Goal: Task Accomplishment & Management: Manage account settings

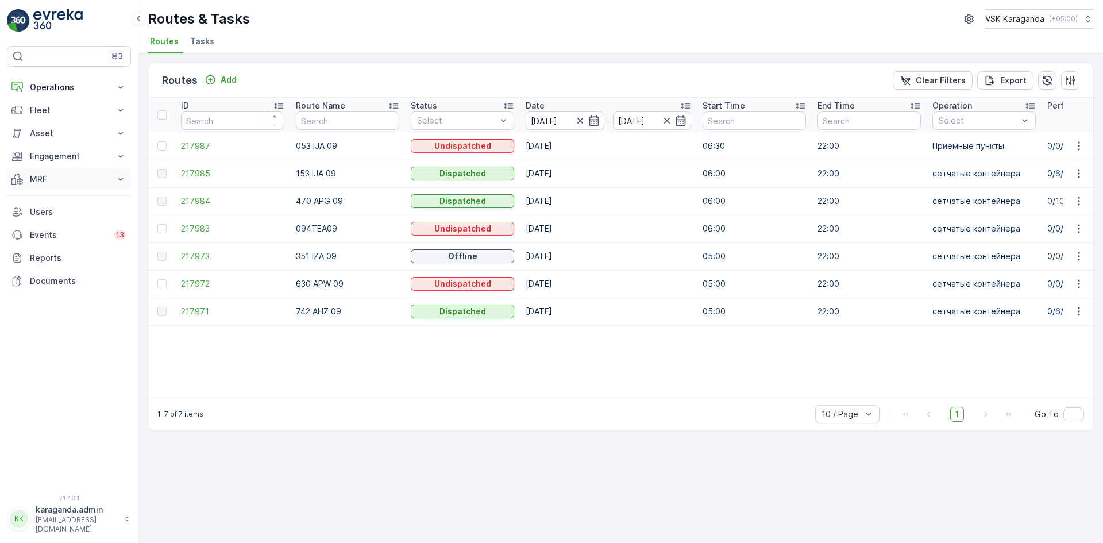
click at [37, 168] on button "MRF" at bounding box center [69, 179] width 124 height 23
click at [42, 199] on p "Входящий & Исходящий" at bounding box center [77, 198] width 96 height 11
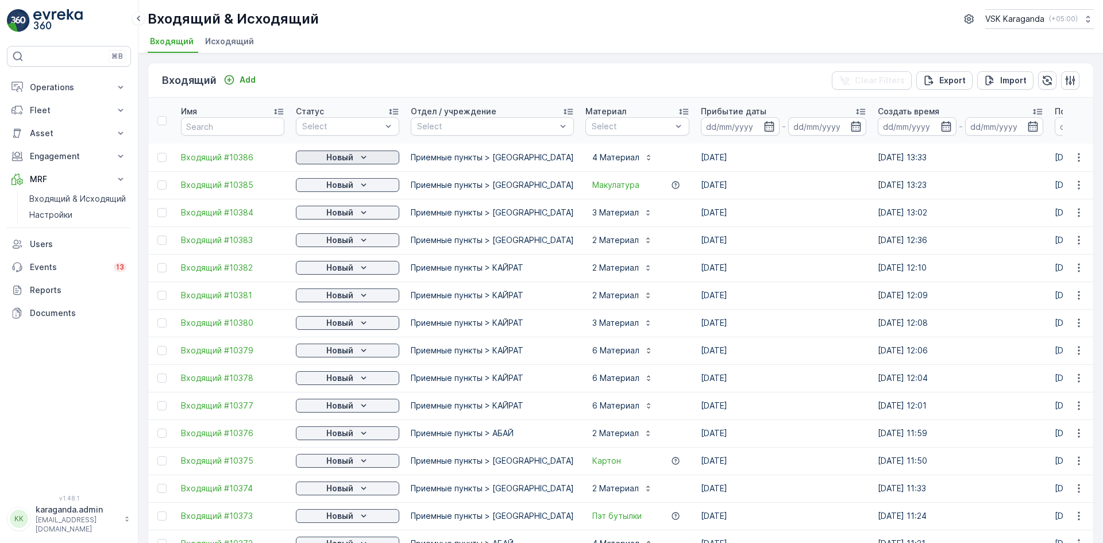
click at [337, 158] on p "Новый" at bounding box center [339, 157] width 27 height 11
click at [335, 195] on span "подтвердить" at bounding box center [329, 190] width 53 height 11
click at [337, 182] on p "Новый" at bounding box center [339, 184] width 27 height 11
click at [332, 215] on span "подтвердить" at bounding box center [329, 217] width 53 height 11
click at [341, 216] on p "Новый" at bounding box center [339, 212] width 27 height 11
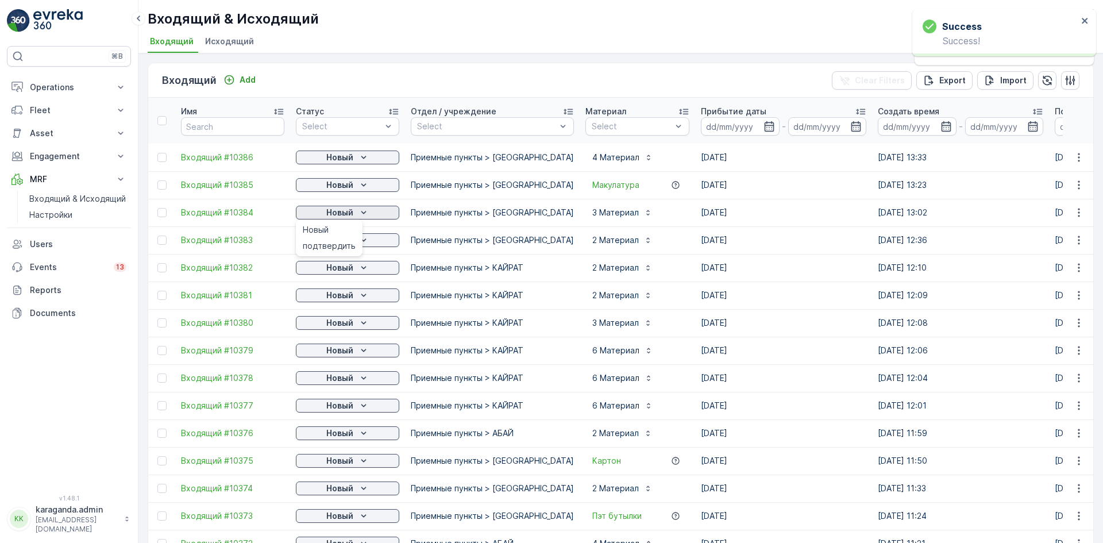
click at [341, 248] on span "подтвердить" at bounding box center [329, 245] width 53 height 11
click at [349, 242] on p "Новый" at bounding box center [339, 239] width 27 height 11
click at [346, 269] on p "Новый" at bounding box center [339, 267] width 27 height 11
click at [333, 302] on span "подтвердить" at bounding box center [329, 300] width 53 height 11
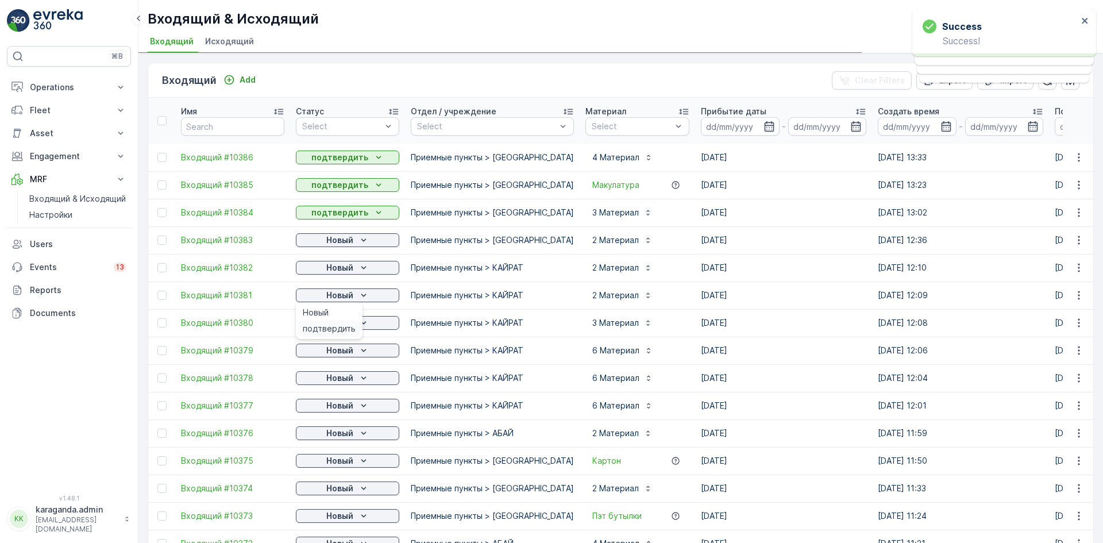
click at [338, 324] on span "подтвердить" at bounding box center [329, 328] width 53 height 11
click at [330, 351] on p "Новый" at bounding box center [339, 350] width 27 height 11
click at [319, 386] on span "подтвердить" at bounding box center [329, 383] width 53 height 11
click at [324, 381] on div "Новый" at bounding box center [347, 377] width 94 height 11
click at [317, 408] on span "подтвердить" at bounding box center [329, 410] width 53 height 11
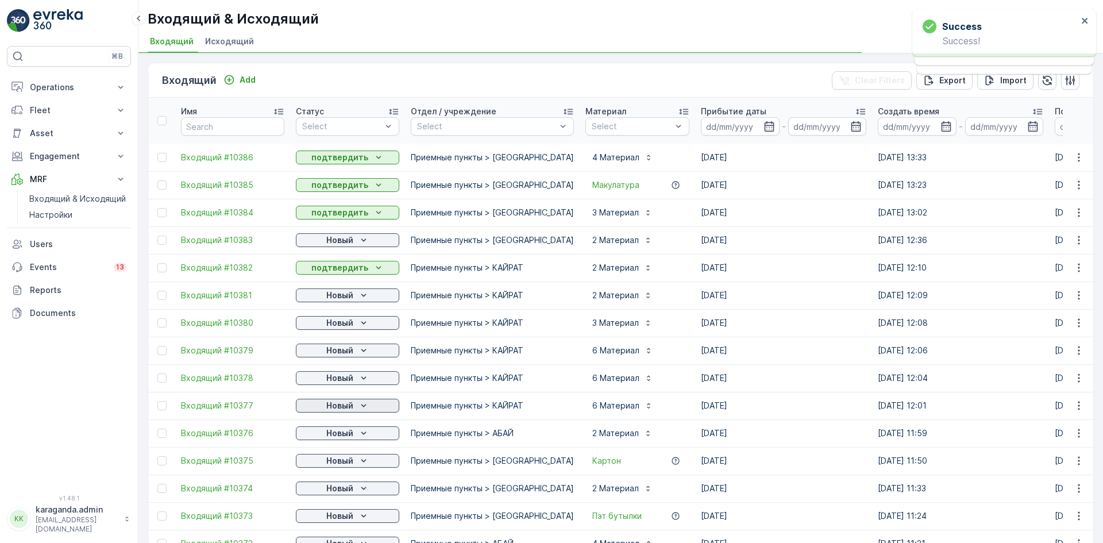
click at [327, 406] on p "Новый" at bounding box center [339, 405] width 27 height 11
click at [317, 439] on span "подтвердить" at bounding box center [329, 438] width 53 height 11
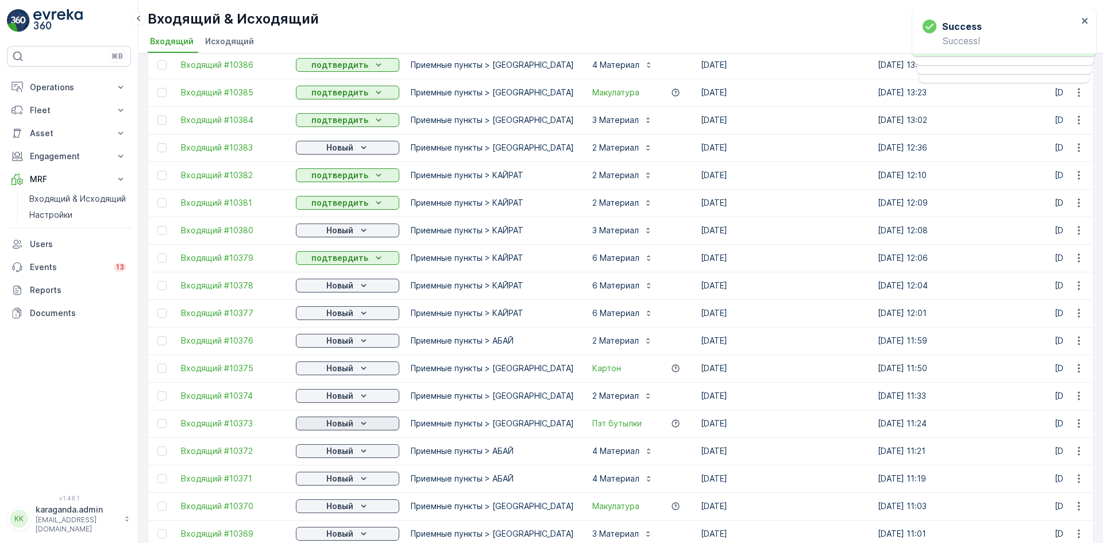
scroll to position [115, 0]
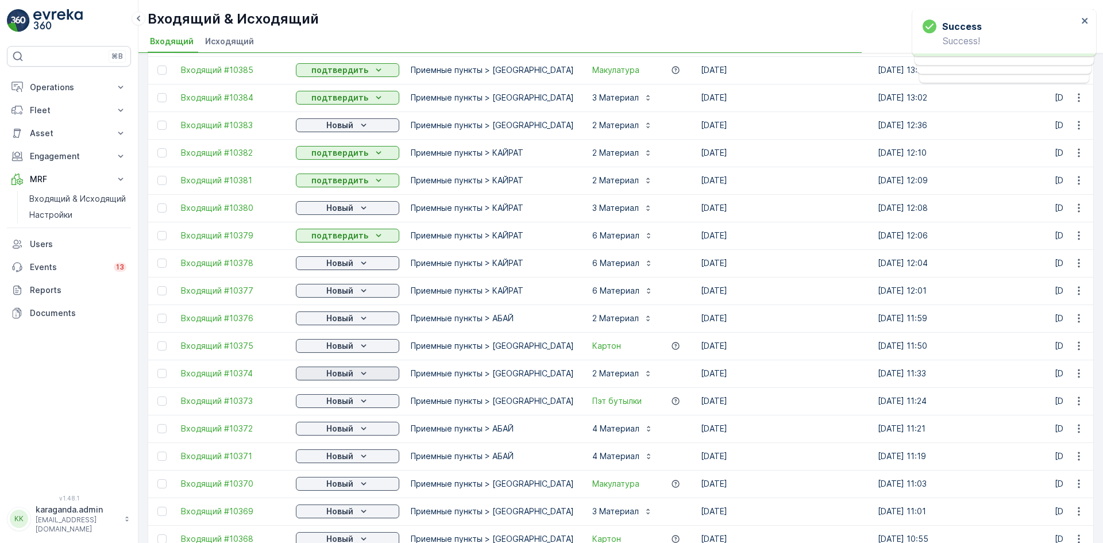
click at [327, 374] on p "Новый" at bounding box center [339, 373] width 27 height 11
click at [328, 407] on span "подтвердить" at bounding box center [329, 406] width 53 height 11
click at [338, 398] on p "Новый" at bounding box center [339, 400] width 27 height 11
click at [328, 436] on div "Новый" at bounding box center [347, 428] width 103 height 16
click at [334, 427] on p "Новый" at bounding box center [339, 428] width 27 height 11
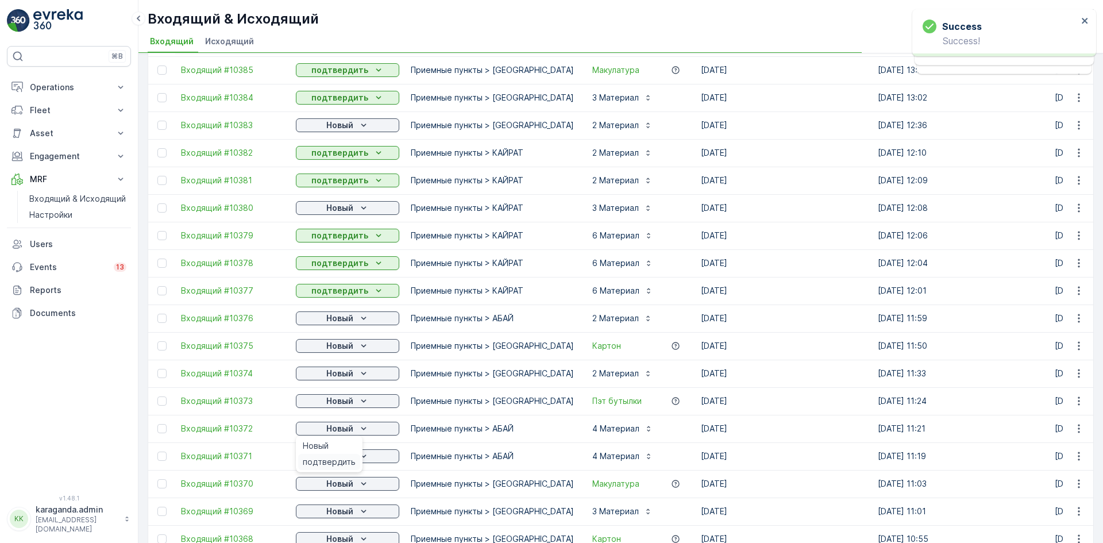
click at [326, 458] on span "подтвердить" at bounding box center [329, 461] width 53 height 11
click at [328, 458] on p "Новый" at bounding box center [339, 455] width 27 height 11
click at [320, 485] on div "Новый" at bounding box center [347, 483] width 94 height 11
click at [314, 511] on span "подтвердить" at bounding box center [329, 516] width 53 height 11
click at [327, 484] on span "подтвердить" at bounding box center [329, 489] width 53 height 11
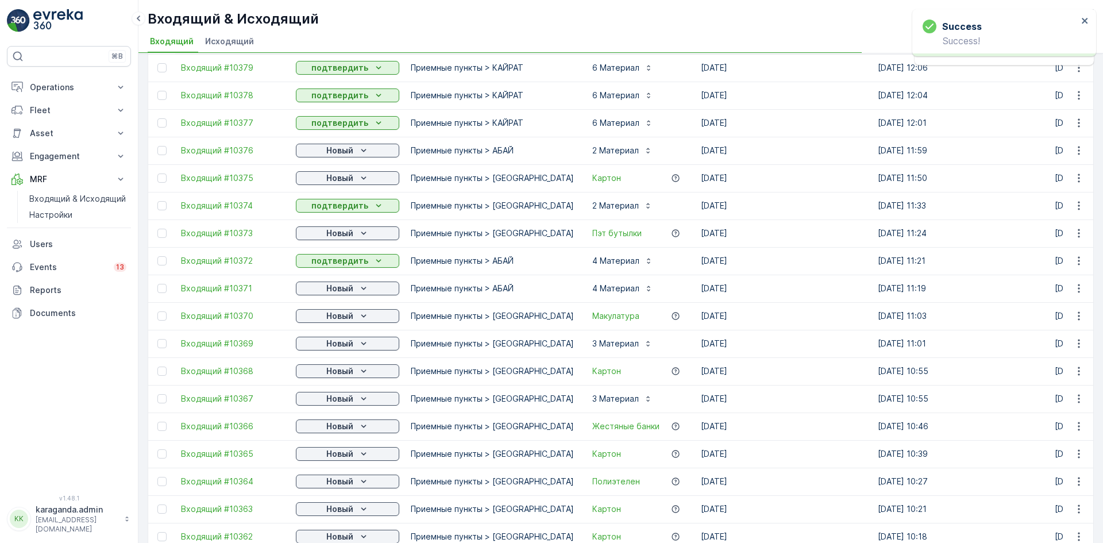
scroll to position [287, 0]
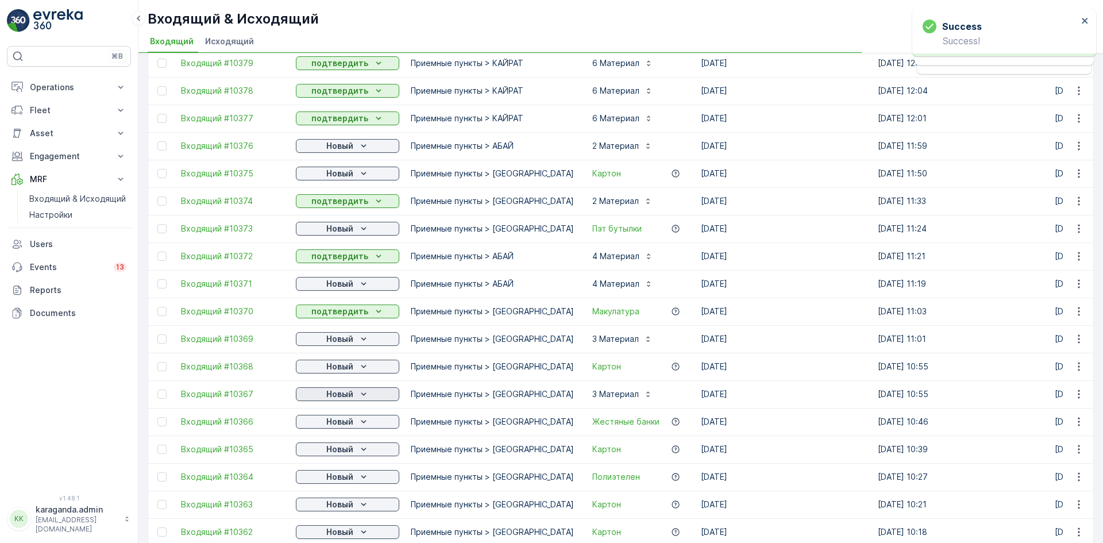
click at [336, 399] on p "Новый" at bounding box center [339, 393] width 27 height 11
click at [330, 427] on span "подтвердить" at bounding box center [329, 427] width 53 height 11
click at [333, 420] on p "Новый" at bounding box center [339, 421] width 27 height 11
click at [329, 455] on span "подтвердить" at bounding box center [329, 454] width 53 height 11
click at [344, 447] on p "Новый" at bounding box center [339, 448] width 27 height 11
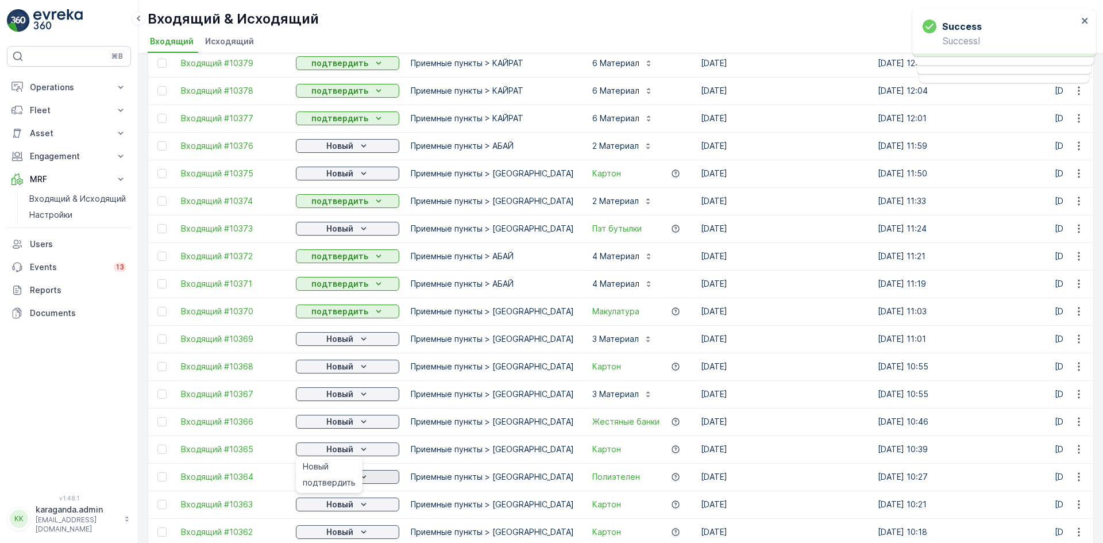
click at [332, 476] on div "подтвердить" at bounding box center [329, 482] width 62 height 16
click at [324, 504] on span "подтвердить" at bounding box center [329, 509] width 53 height 11
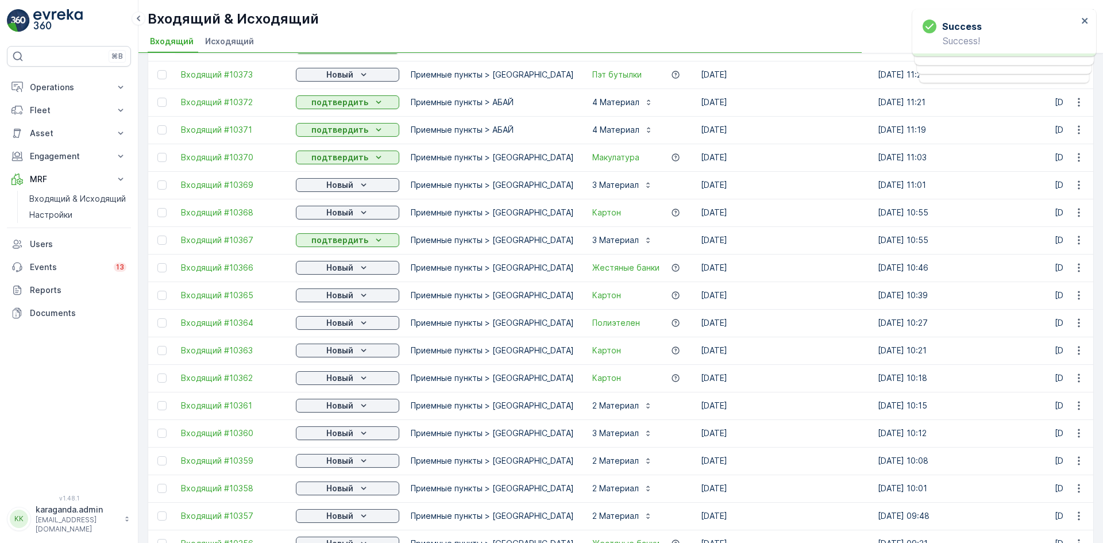
scroll to position [459, 0]
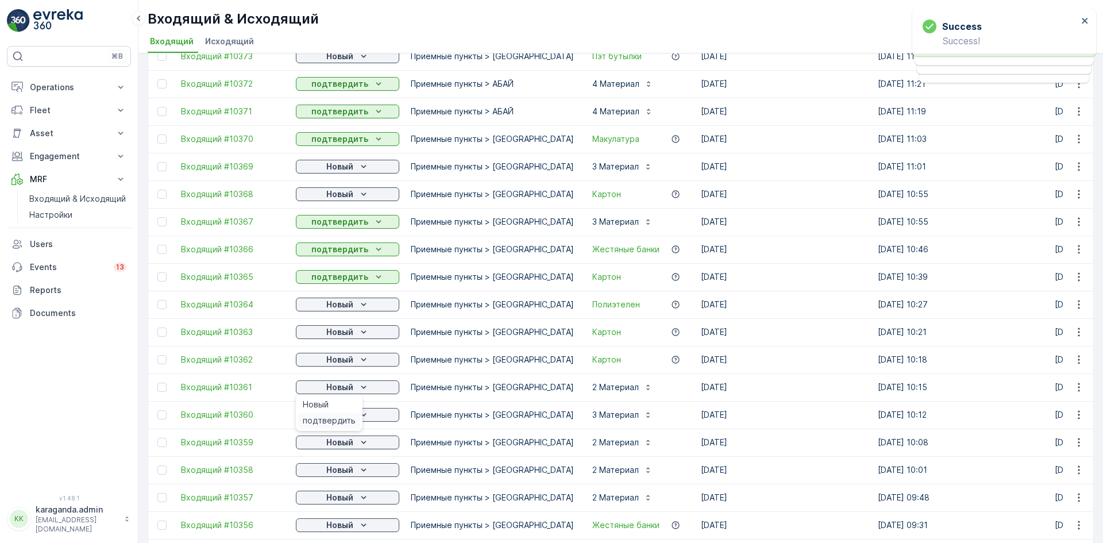
click at [341, 418] on span "подтвердить" at bounding box center [329, 420] width 53 height 11
click at [342, 418] on p "Новый" at bounding box center [339, 414] width 27 height 11
click at [331, 443] on span "подтвердить" at bounding box center [329, 447] width 53 height 11
click at [341, 444] on p "Новый" at bounding box center [339, 441] width 27 height 11
click at [333, 471] on span "подтвердить" at bounding box center [329, 475] width 53 height 11
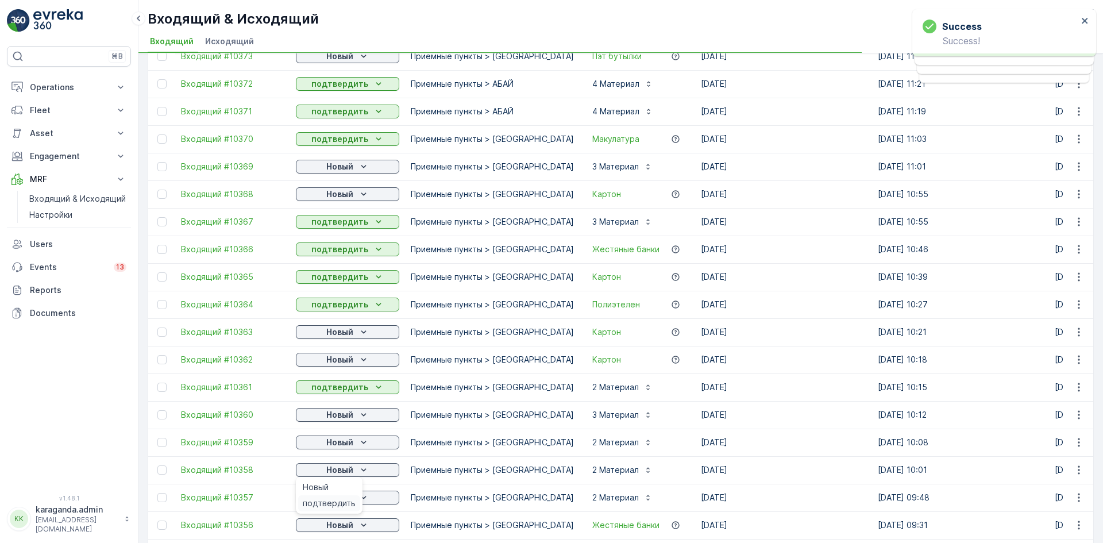
click at [324, 501] on span "подтвердить" at bounding box center [329, 502] width 53 height 11
click at [337, 497] on p "Новый" at bounding box center [339, 497] width 27 height 11
click at [324, 527] on span "подтвердить" at bounding box center [329, 530] width 53 height 11
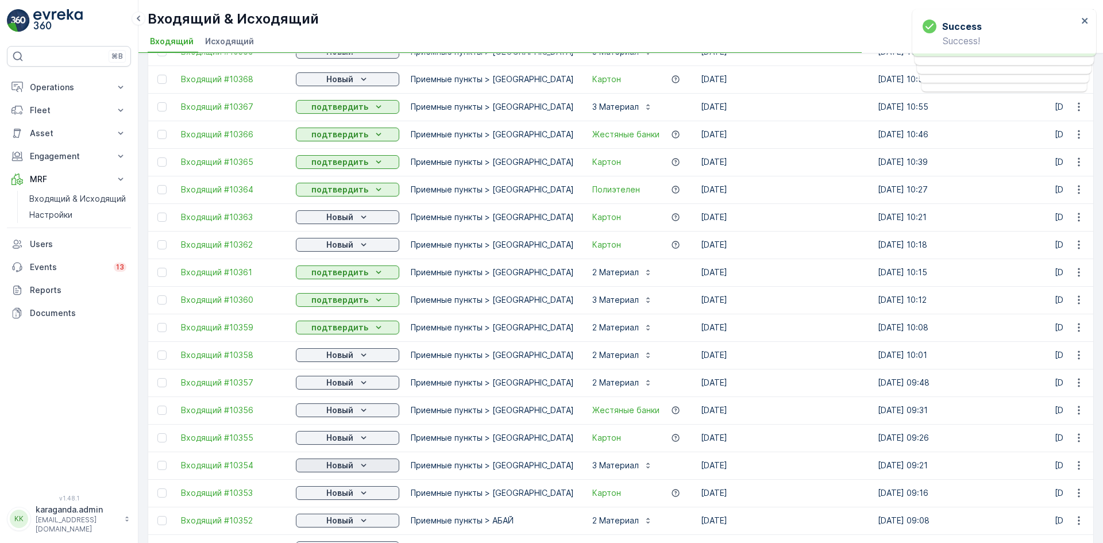
click at [349, 462] on p "Новый" at bounding box center [339, 464] width 27 height 11
click at [322, 502] on span "подтвердить" at bounding box center [329, 498] width 53 height 11
click at [324, 523] on span "подтвердить" at bounding box center [329, 525] width 53 height 11
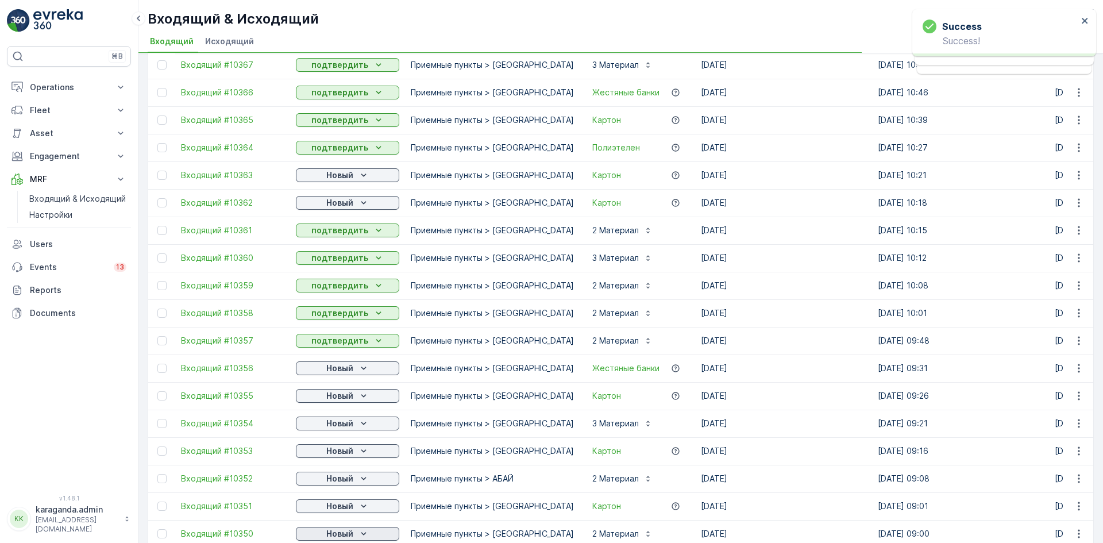
scroll to position [689, 0]
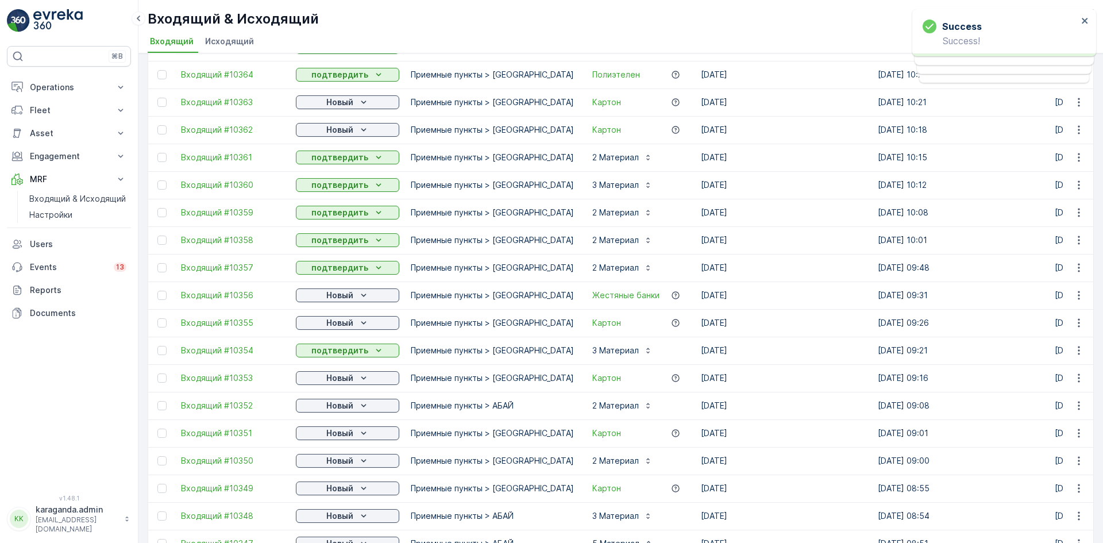
click at [349, 432] on p "Новый" at bounding box center [339, 432] width 27 height 11
click at [334, 464] on span "подтвердить" at bounding box center [329, 466] width 53 height 11
click at [343, 462] on p "Новый" at bounding box center [339, 460] width 27 height 11
click at [336, 493] on span "подтвердить" at bounding box center [329, 493] width 53 height 11
click at [340, 493] on p "Новый" at bounding box center [339, 487] width 27 height 11
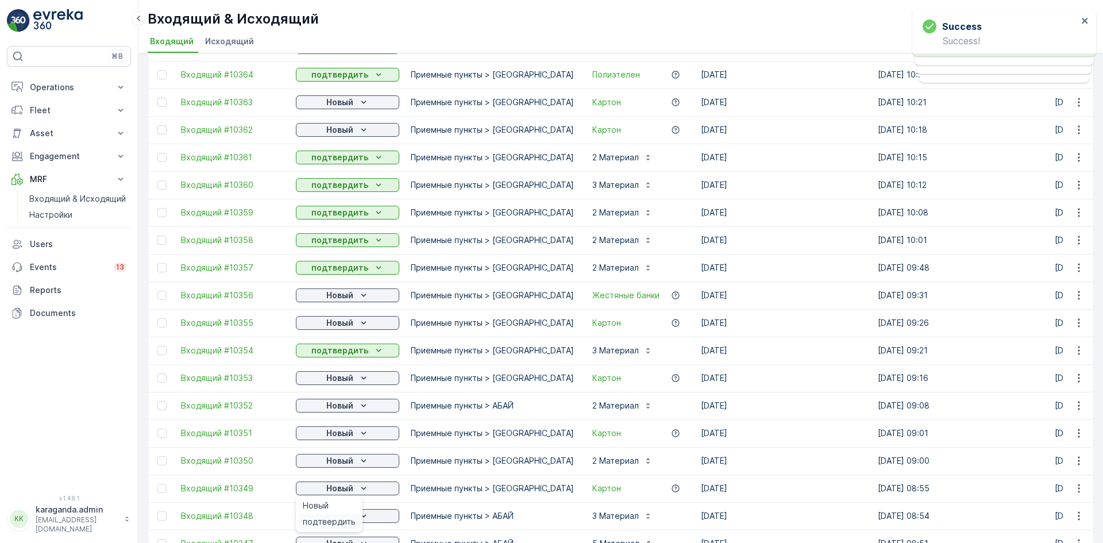
click at [332, 516] on span "подтвердить" at bounding box center [329, 521] width 53 height 11
click at [327, 494] on span "подтвердить" at bounding box center [329, 498] width 53 height 11
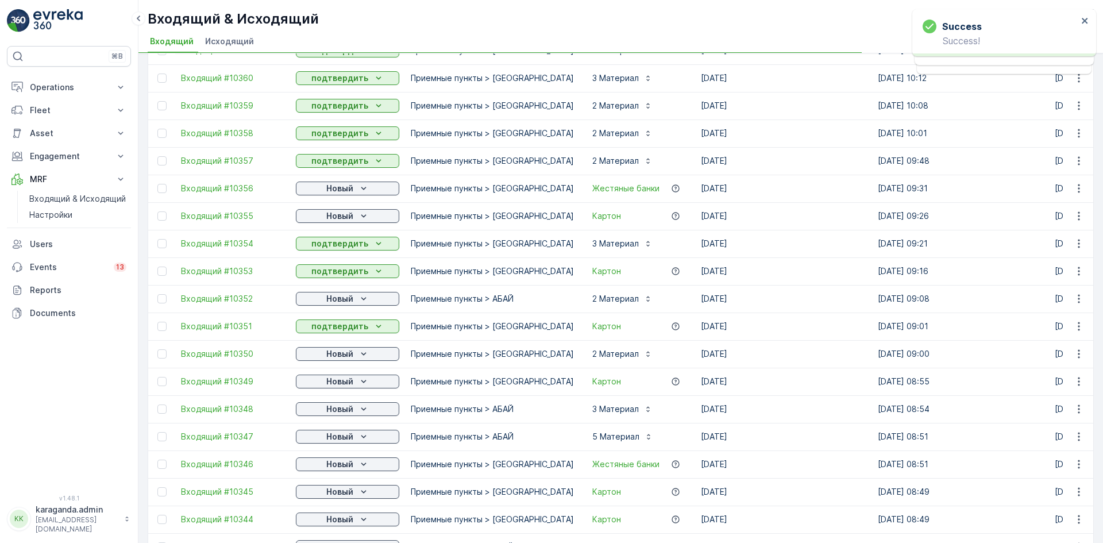
scroll to position [804, 0]
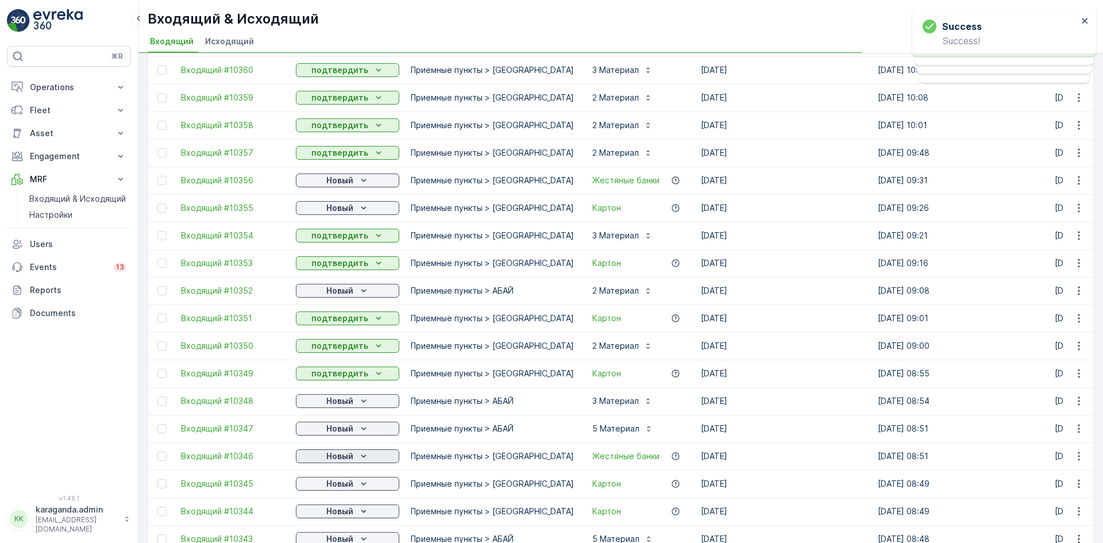
click at [339, 456] on p "Новый" at bounding box center [339, 455] width 27 height 11
click at [328, 486] on span "подтвердить" at bounding box center [329, 489] width 53 height 11
click at [335, 485] on p "Новый" at bounding box center [339, 483] width 27 height 11
click at [319, 511] on div "подтвердить" at bounding box center [329, 517] width 62 height 16
click at [329, 493] on span "подтвердить" at bounding box center [329, 493] width 53 height 11
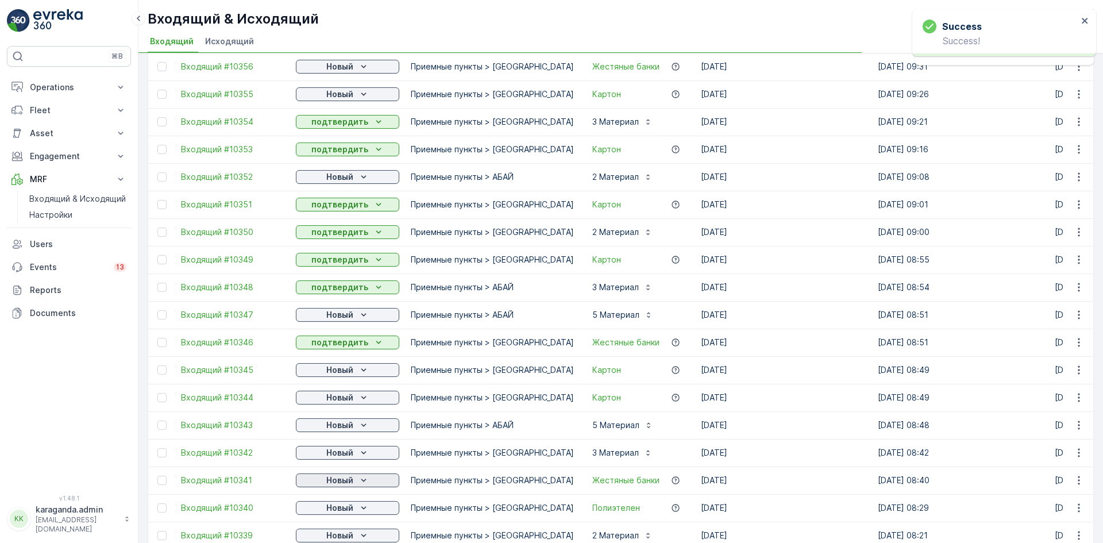
scroll to position [919, 0]
click at [341, 427] on p "Новый" at bounding box center [339, 423] width 27 height 11
click at [340, 457] on span "подтвердить" at bounding box center [329, 456] width 53 height 11
click at [349, 454] on p "Новый" at bounding box center [339, 451] width 27 height 11
click at [337, 483] on span "подтвердить" at bounding box center [329, 484] width 53 height 11
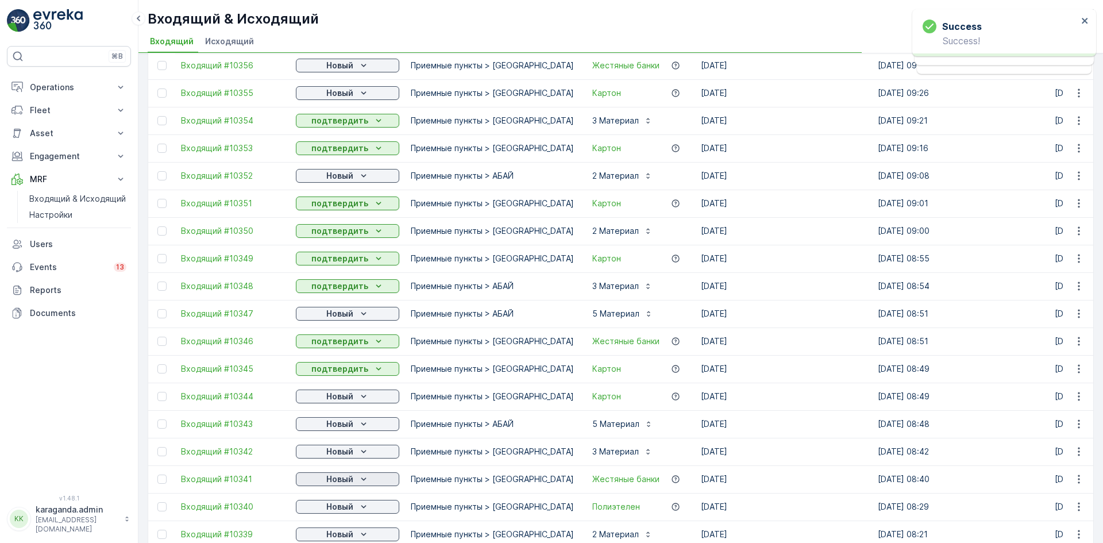
click at [339, 482] on p "Новый" at bounding box center [339, 478] width 27 height 11
click at [327, 509] on span "подтвердить" at bounding box center [329, 512] width 53 height 11
click at [333, 490] on span "подтвердить" at bounding box center [329, 489] width 53 height 11
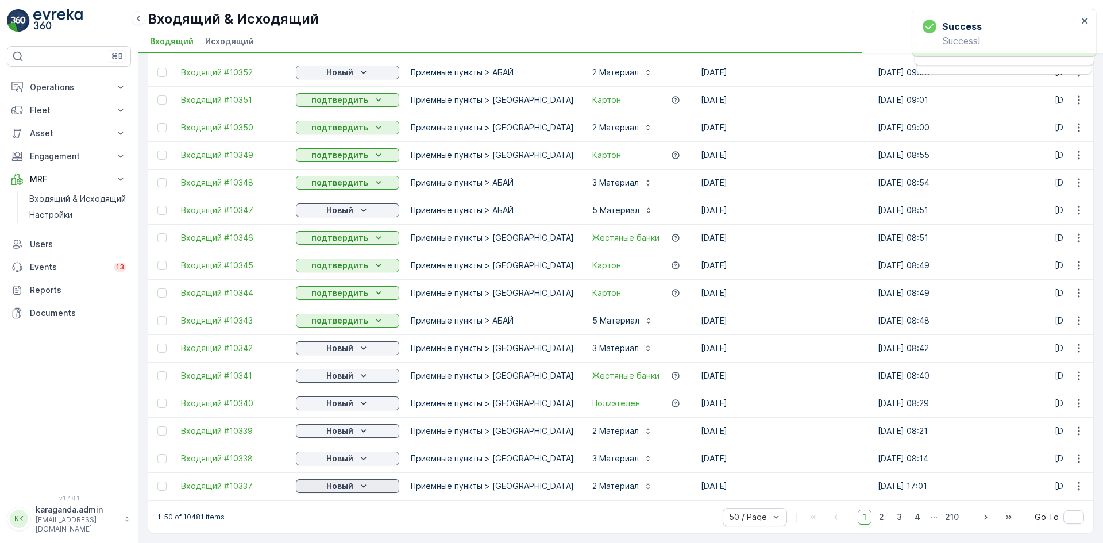
scroll to position [1028, 0]
click at [340, 427] on p "Новый" at bounding box center [339, 430] width 27 height 11
click at [338, 458] on span "подтвердить" at bounding box center [329, 458] width 53 height 11
click at [353, 454] on p "Новый" at bounding box center [339, 458] width 27 height 11
click at [334, 485] on span "подтвердить" at bounding box center [329, 485] width 53 height 11
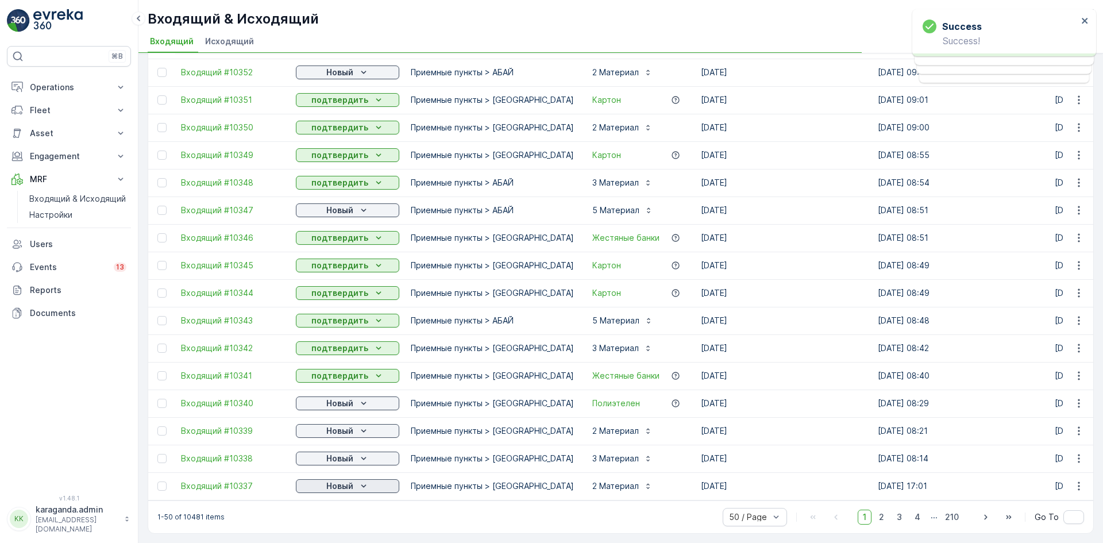
click at [342, 481] on p "Новый" at bounding box center [339, 485] width 27 height 11
click at [326, 511] on span "подтвердить" at bounding box center [329, 513] width 53 height 11
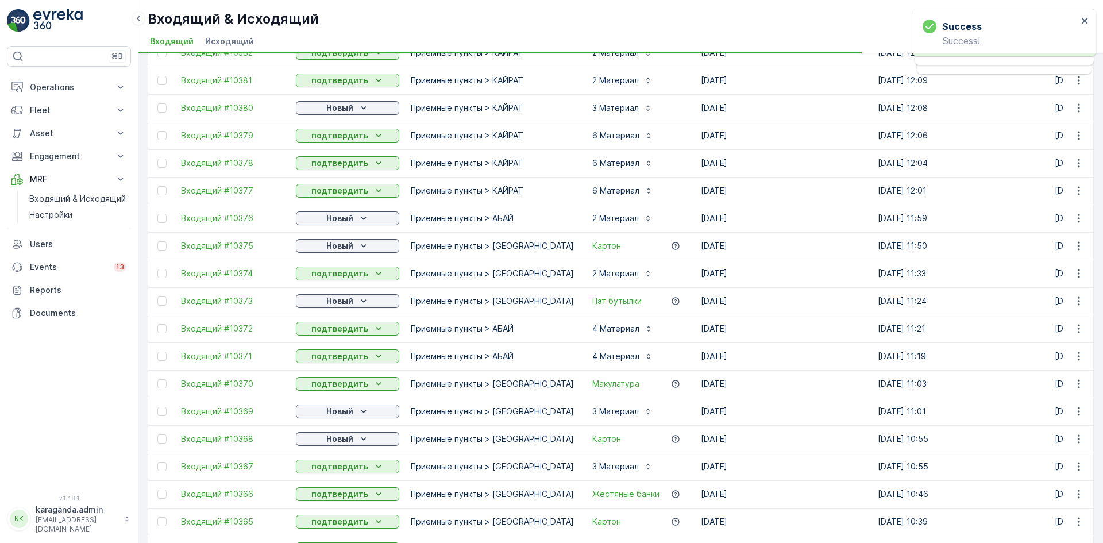
scroll to position [0, 0]
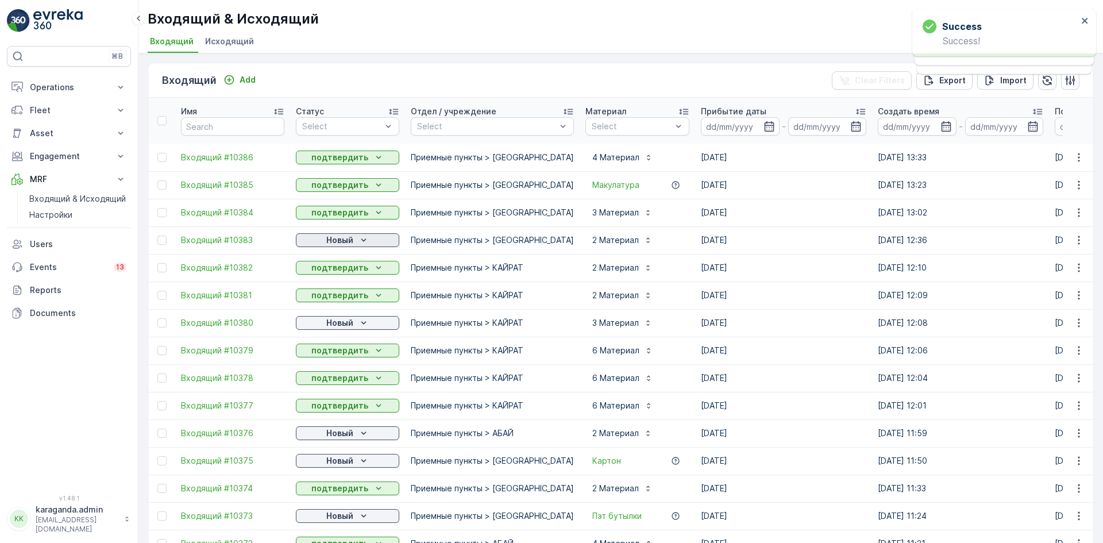
click at [351, 237] on p "Новый" at bounding box center [339, 239] width 27 height 11
click at [338, 272] on span "подтвердить" at bounding box center [329, 273] width 53 height 11
click at [341, 327] on p "Новый" at bounding box center [339, 322] width 27 height 11
click at [340, 355] on span "подтвердить" at bounding box center [329, 355] width 53 height 11
click at [336, 430] on p "Новый" at bounding box center [339, 432] width 27 height 11
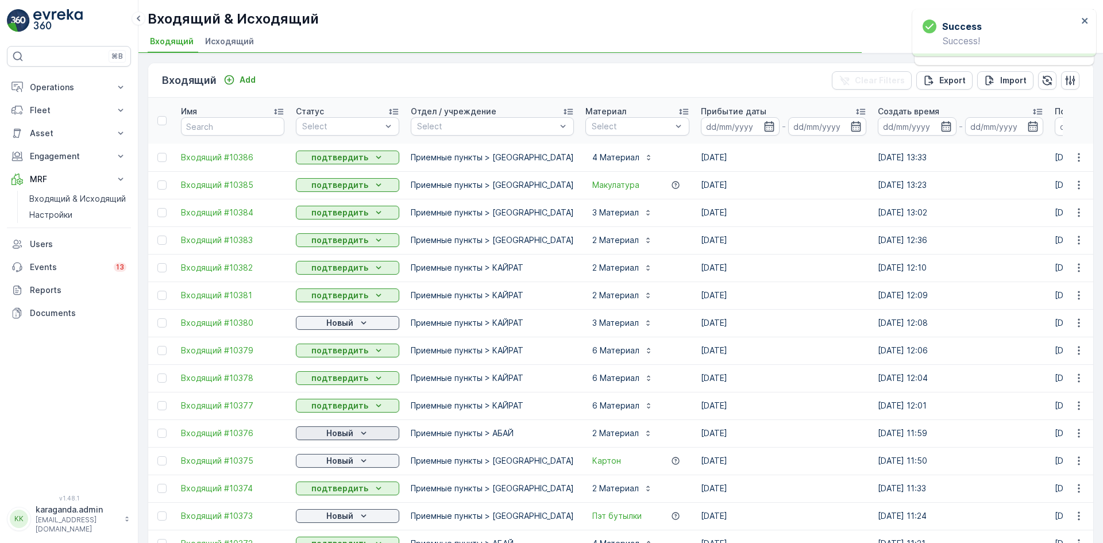
click at [342, 431] on p "Новый" at bounding box center [339, 432] width 27 height 11
click at [330, 463] on span "подтвердить" at bounding box center [329, 466] width 53 height 11
click at [335, 458] on p "Новый" at bounding box center [339, 460] width 27 height 11
click at [319, 492] on span "подтвердить" at bounding box center [329, 493] width 53 height 11
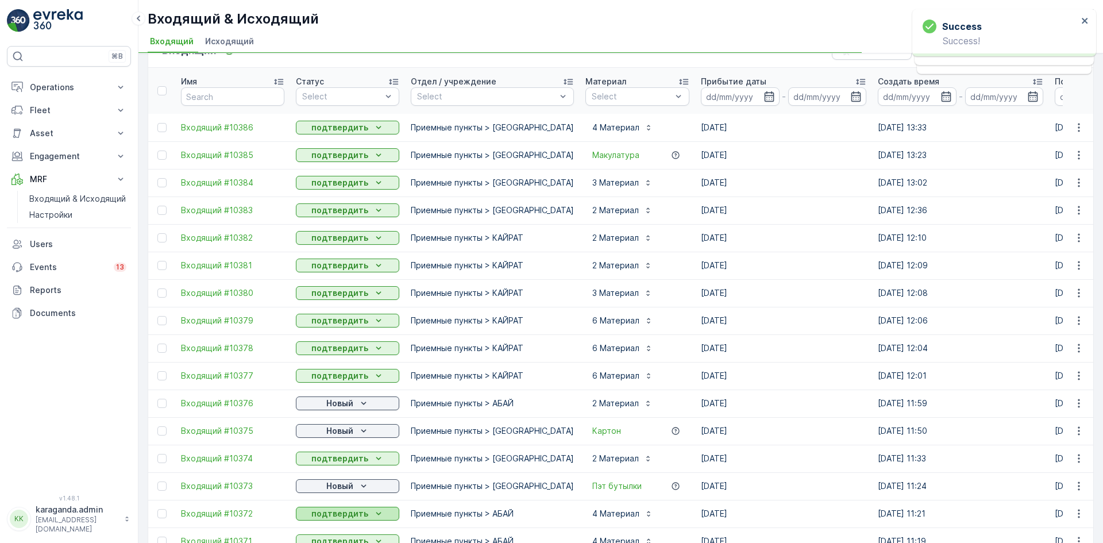
scroll to position [57, 0]
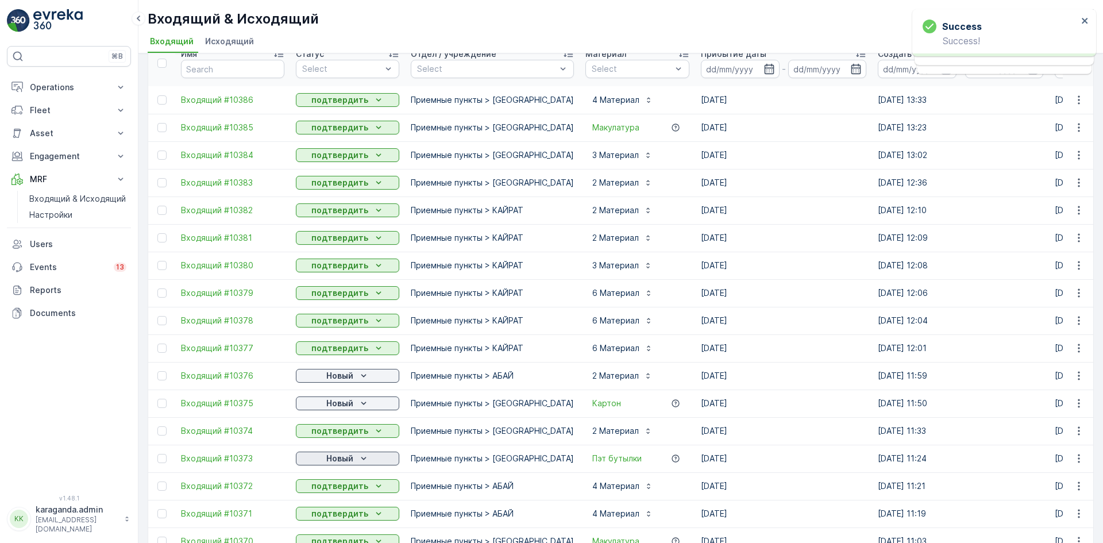
click at [338, 457] on p "Новый" at bounding box center [339, 458] width 27 height 11
click at [329, 486] on p "подтвердить" at bounding box center [339, 485] width 57 height 11
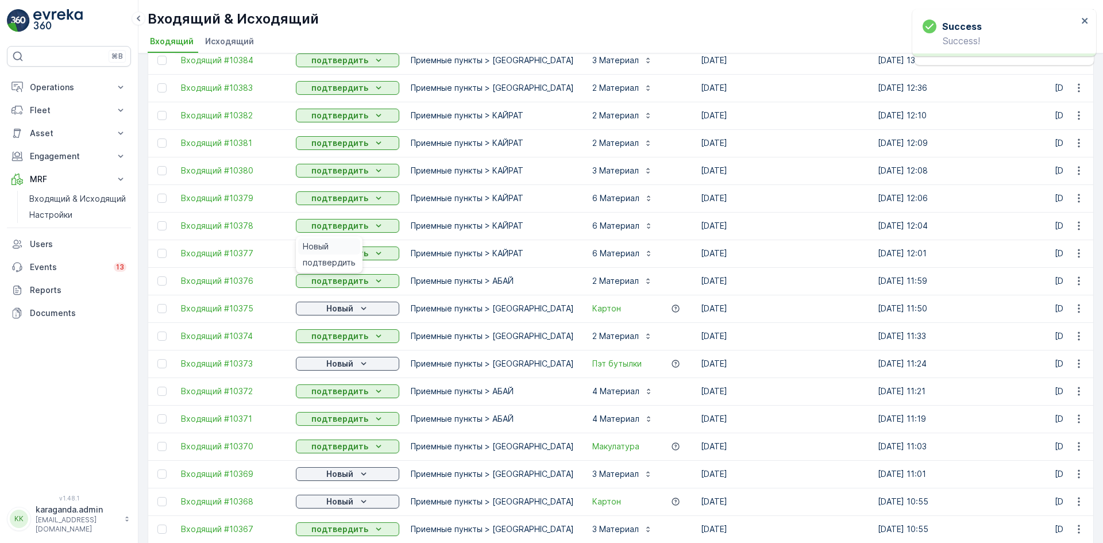
scroll to position [345, 0]
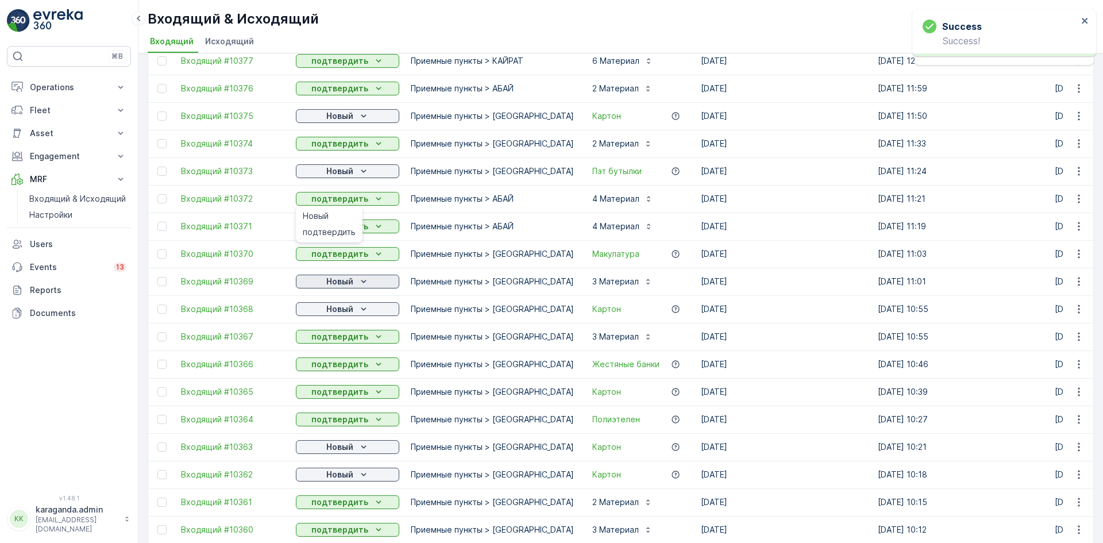
click at [358, 279] on icon "Новый" at bounding box center [363, 281] width 11 height 11
click at [341, 314] on span "подтвердить" at bounding box center [329, 314] width 53 height 11
click at [350, 312] on p "Новый" at bounding box center [339, 308] width 27 height 11
click at [336, 344] on span "подтвердить" at bounding box center [329, 342] width 53 height 11
click at [330, 441] on p "Новый" at bounding box center [339, 446] width 27 height 11
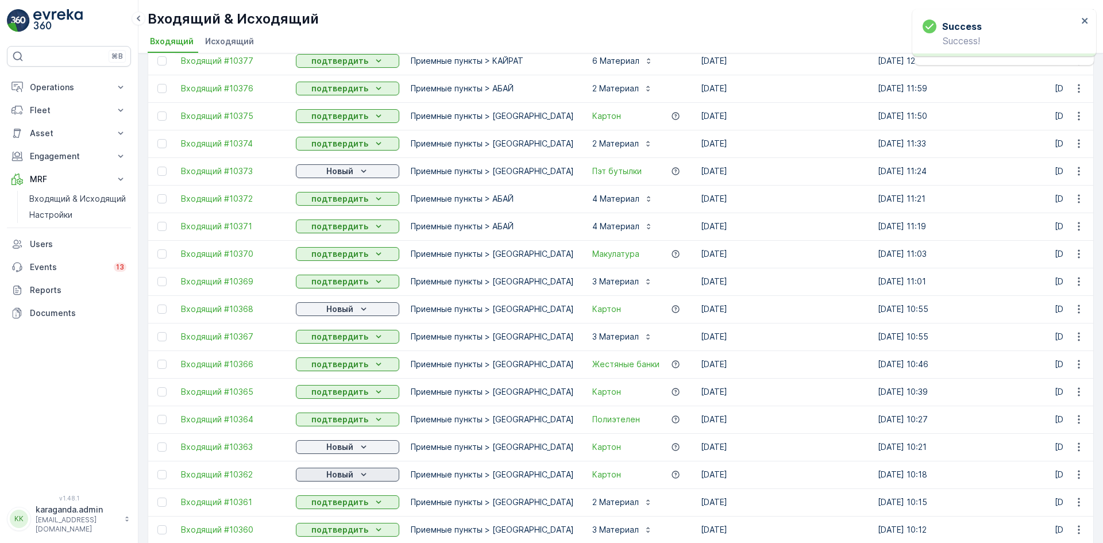
click at [326, 473] on p "Новый" at bounding box center [339, 474] width 27 height 11
click at [320, 476] on div "Новый" at bounding box center [347, 474] width 94 height 11
click at [309, 506] on span "подтвердить" at bounding box center [329, 507] width 53 height 11
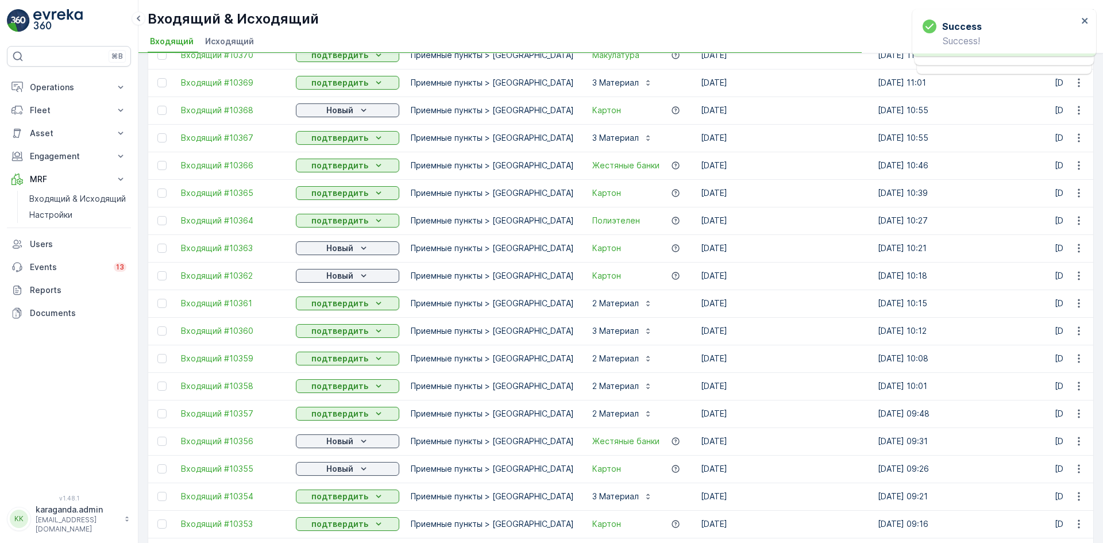
scroll to position [632, 0]
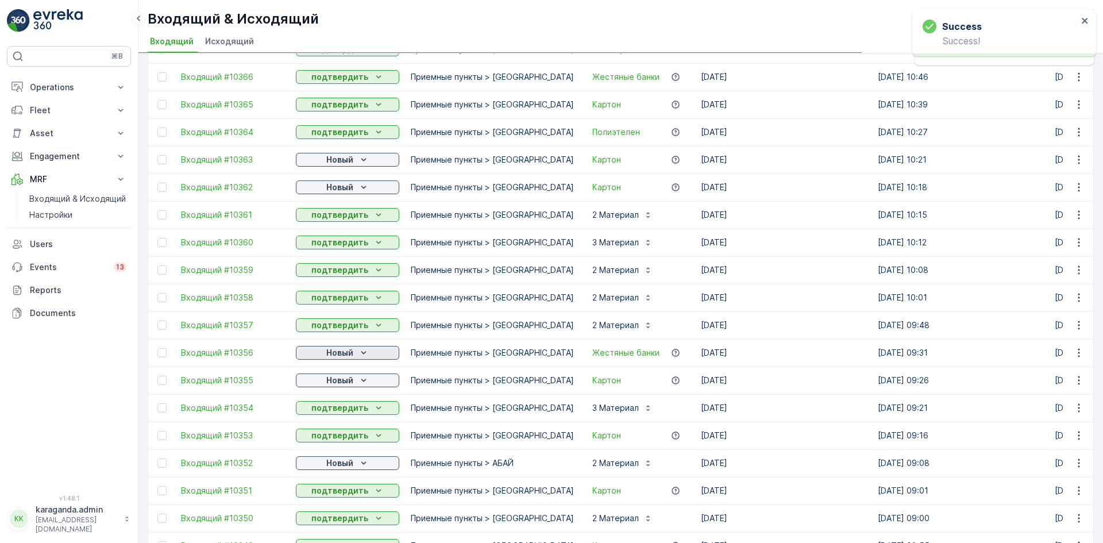
drag, startPoint x: 345, startPoint y: 354, endPoint x: 340, endPoint y: 358, distance: 6.5
click at [344, 354] on p "Новый" at bounding box center [339, 352] width 27 height 11
click at [339, 379] on p "Новый" at bounding box center [339, 379] width 27 height 11
click at [341, 380] on p "Новый" at bounding box center [339, 379] width 27 height 11
click at [330, 409] on span "подтвердить" at bounding box center [329, 413] width 53 height 11
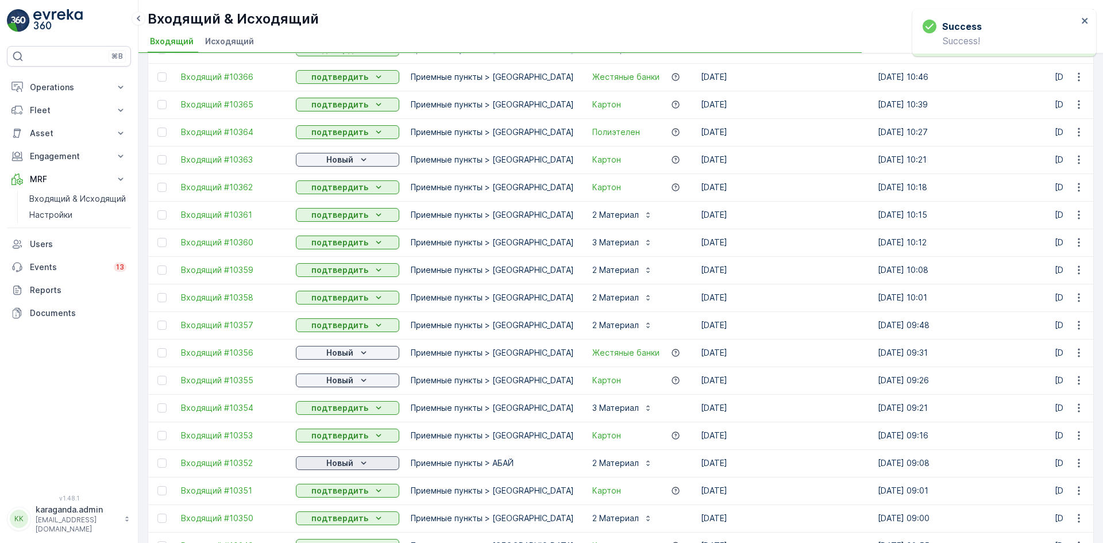
click at [331, 457] on p "Новый" at bounding box center [339, 462] width 27 height 11
click at [328, 495] on span "подтвердить" at bounding box center [329, 495] width 53 height 11
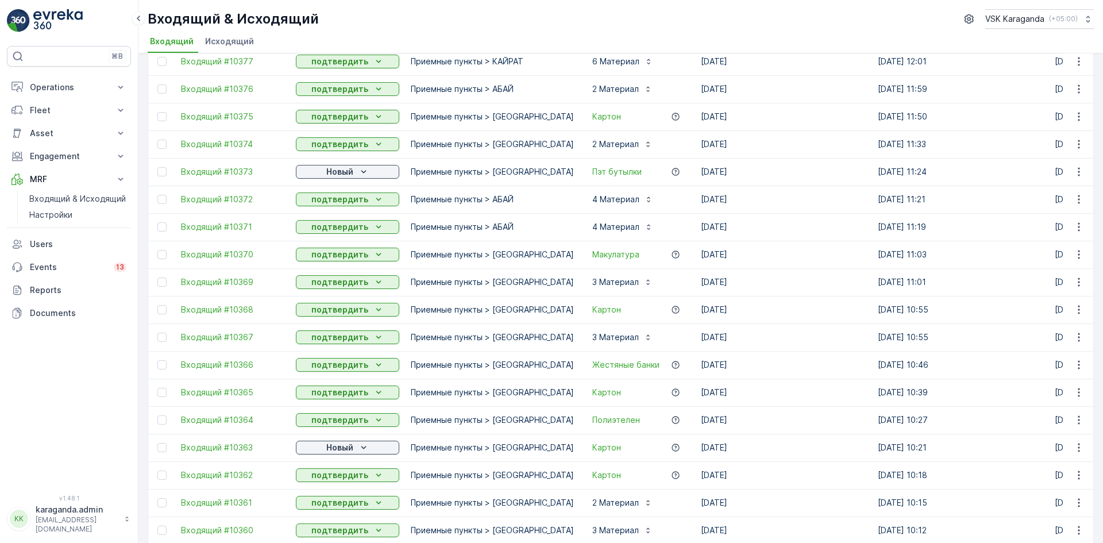
scroll to position [345, 0]
click at [359, 166] on icon "Новый" at bounding box center [363, 170] width 11 height 11
click at [347, 196] on div "Новый" at bounding box center [329, 188] width 62 height 16
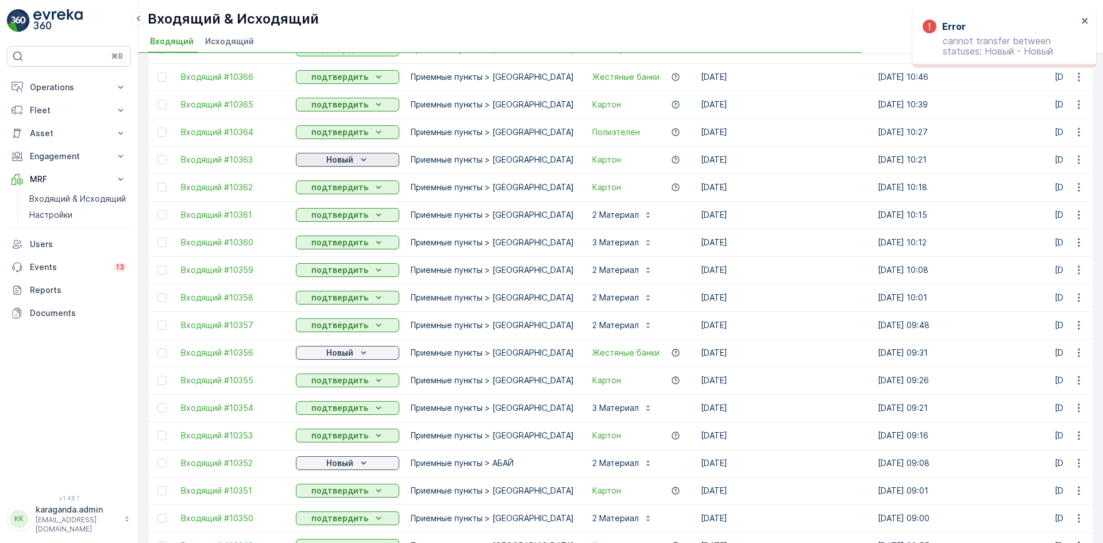
drag, startPoint x: 347, startPoint y: 156, endPoint x: 352, endPoint y: 164, distance: 10.0
click at [347, 157] on p "Новый" at bounding box center [339, 159] width 27 height 11
click at [341, 192] on span "подтвердить" at bounding box center [329, 192] width 53 height 11
click at [349, 353] on p "Новый" at bounding box center [339, 352] width 27 height 11
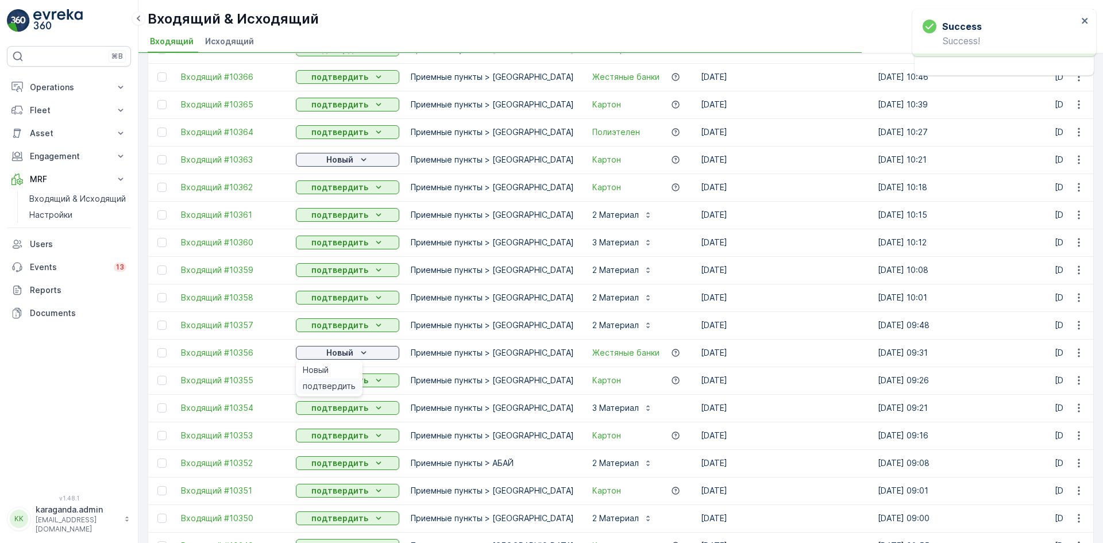
click at [336, 385] on span "подтвердить" at bounding box center [329, 385] width 53 height 11
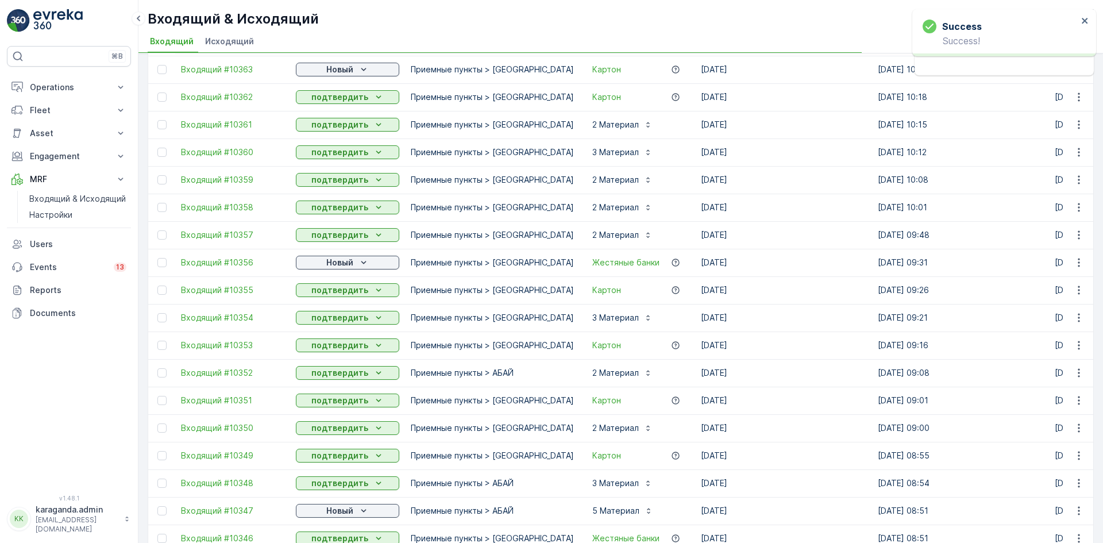
scroll to position [861, 0]
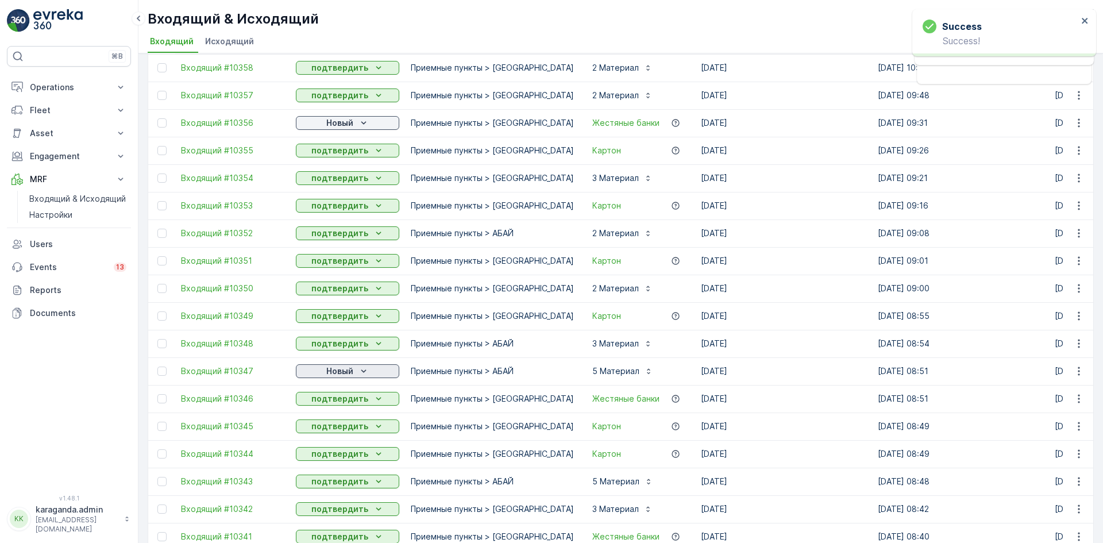
click at [345, 374] on p "Новый" at bounding box center [339, 370] width 27 height 11
click at [335, 407] on span "подтвердить" at bounding box center [329, 404] width 53 height 11
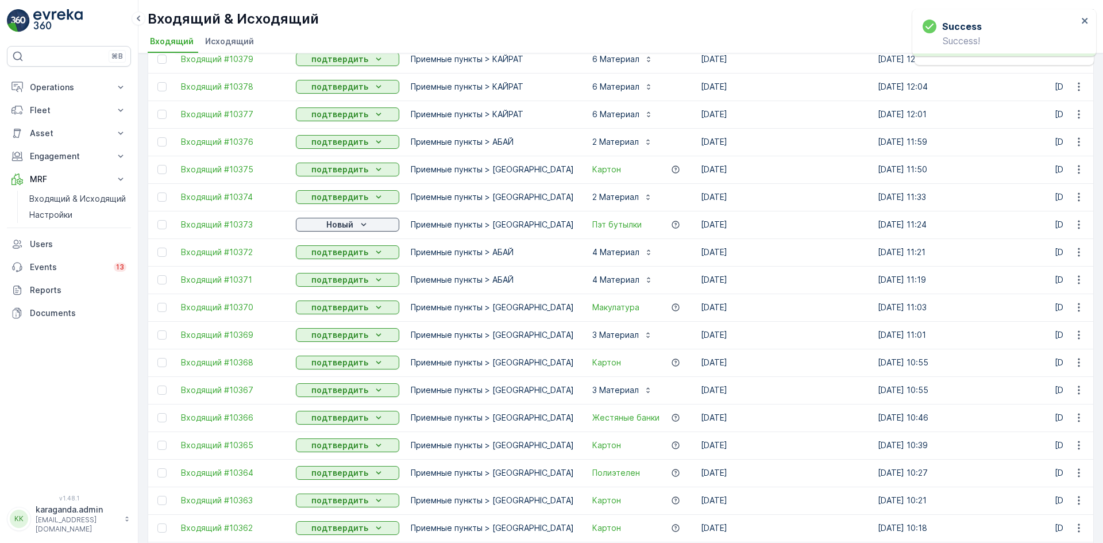
scroll to position [345, 0]
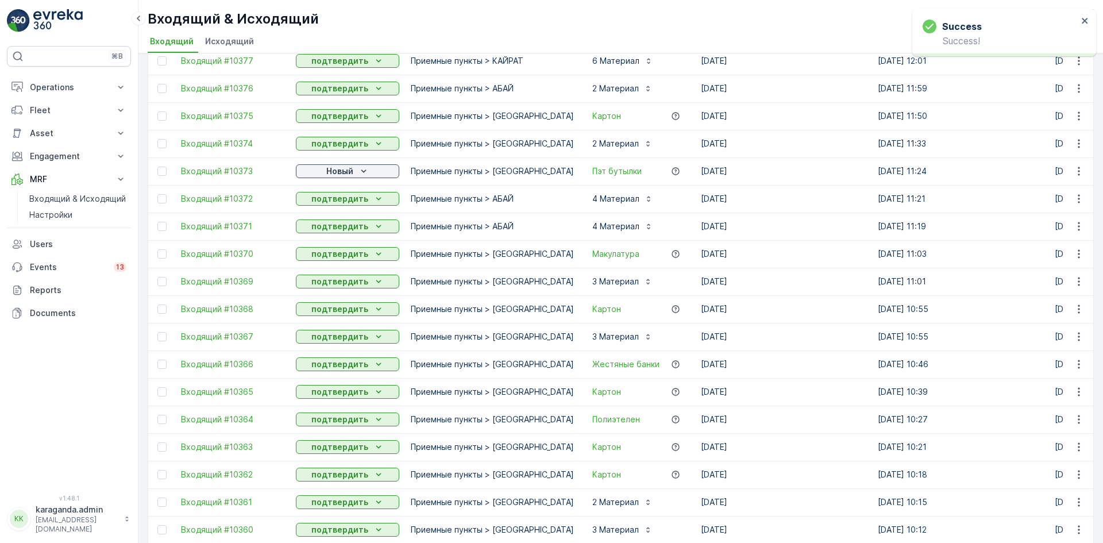
click at [345, 163] on div "Новый" at bounding box center [347, 171] width 103 height 16
click at [345, 176] on p "Новый" at bounding box center [339, 170] width 27 height 11
click at [339, 202] on span "подтвердить" at bounding box center [329, 204] width 53 height 11
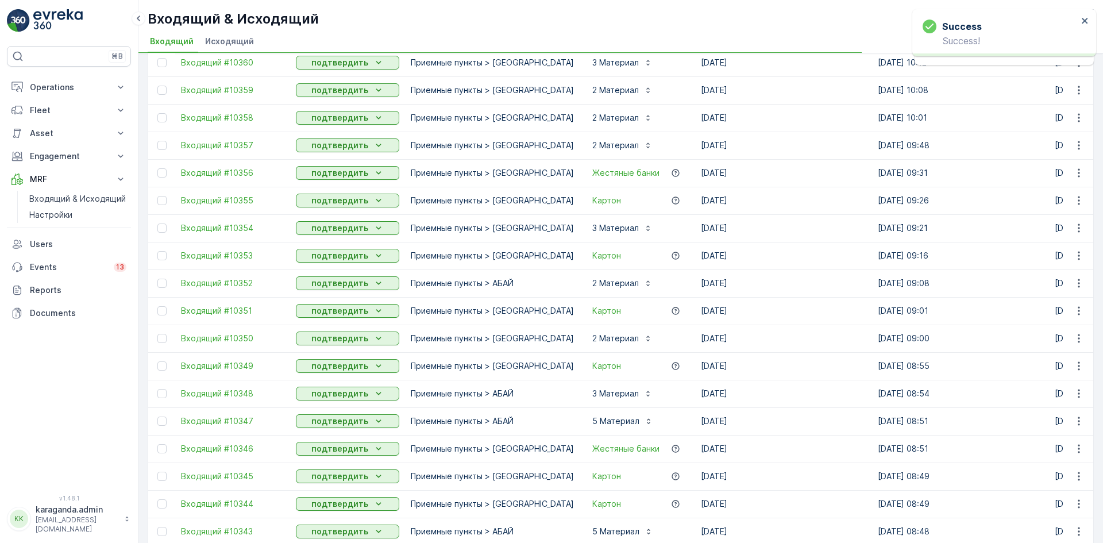
scroll to position [1028, 0]
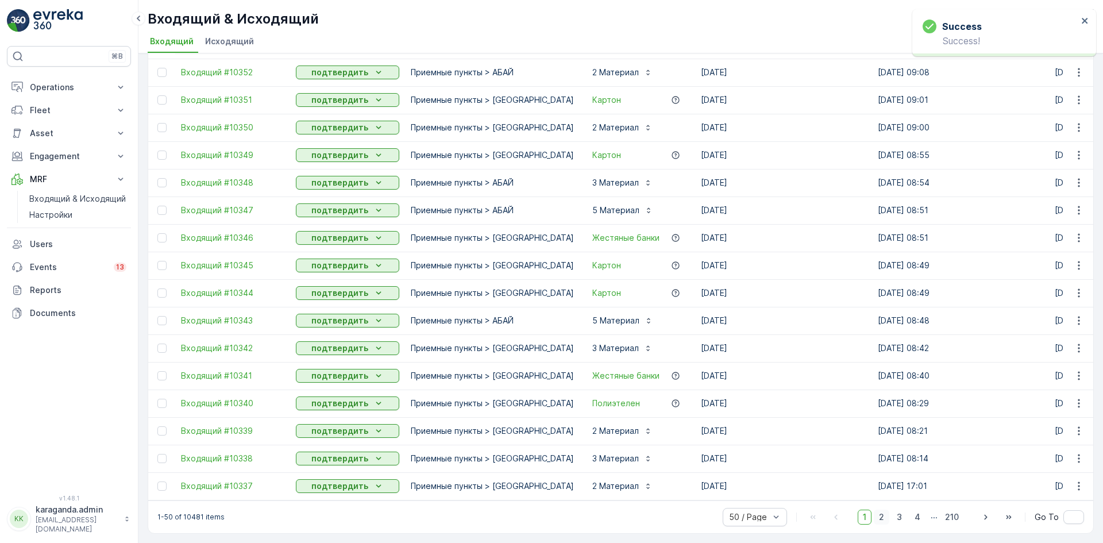
click at [880, 517] on span "2" at bounding box center [882, 516] width 16 height 15
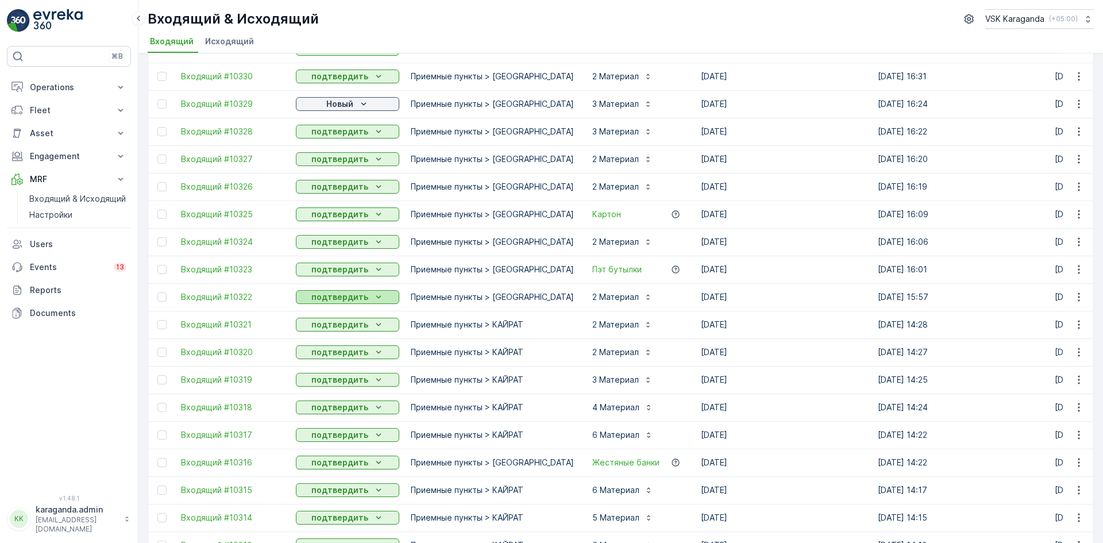
scroll to position [287, 0]
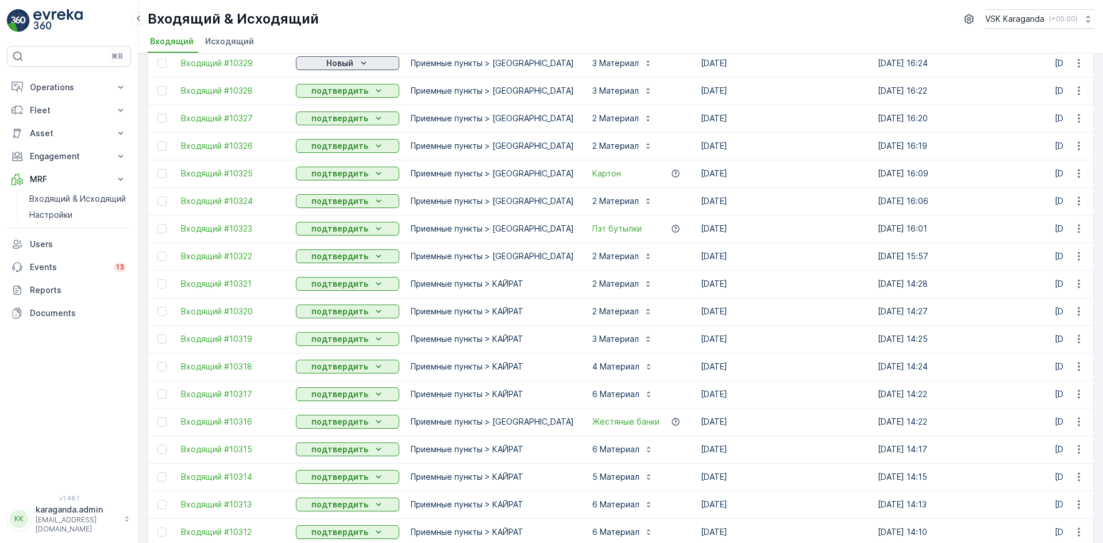
click at [365, 58] on icon "Новый" at bounding box center [363, 62] width 11 height 11
click at [345, 90] on div "подтвердить" at bounding box center [329, 96] width 62 height 16
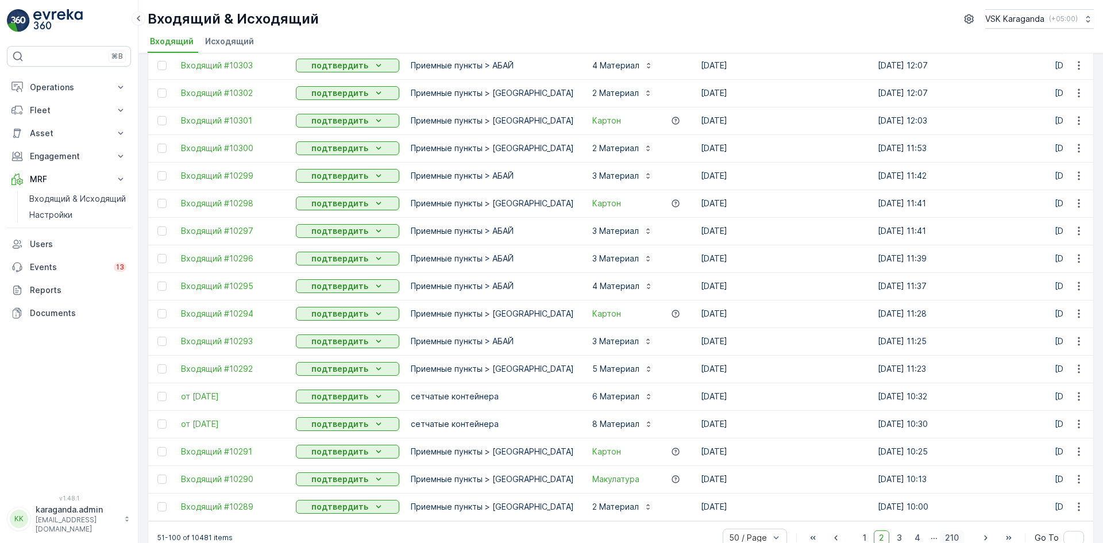
scroll to position [1028, 0]
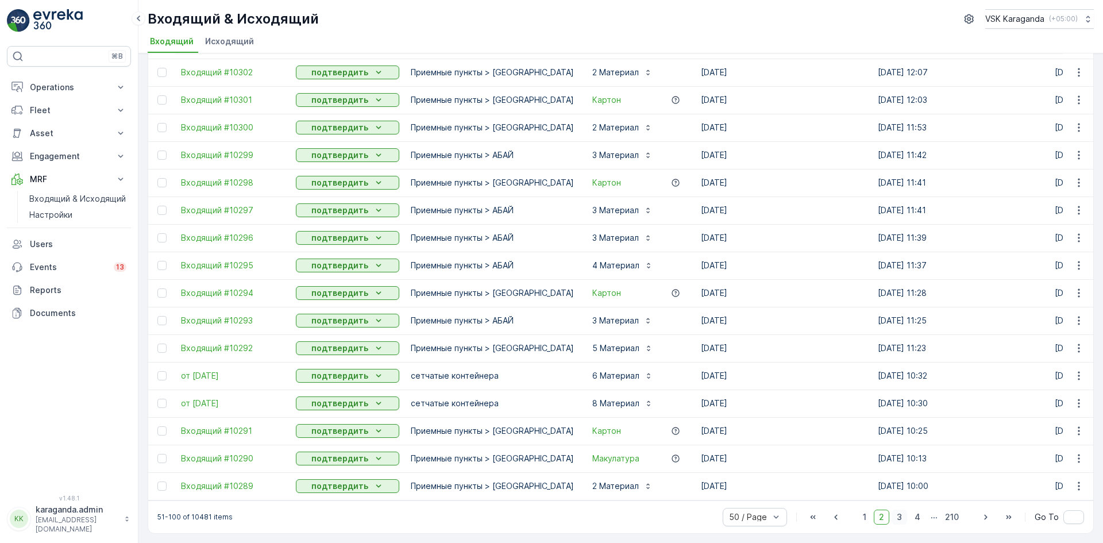
click at [897, 517] on span "3" at bounding box center [899, 516] width 16 height 15
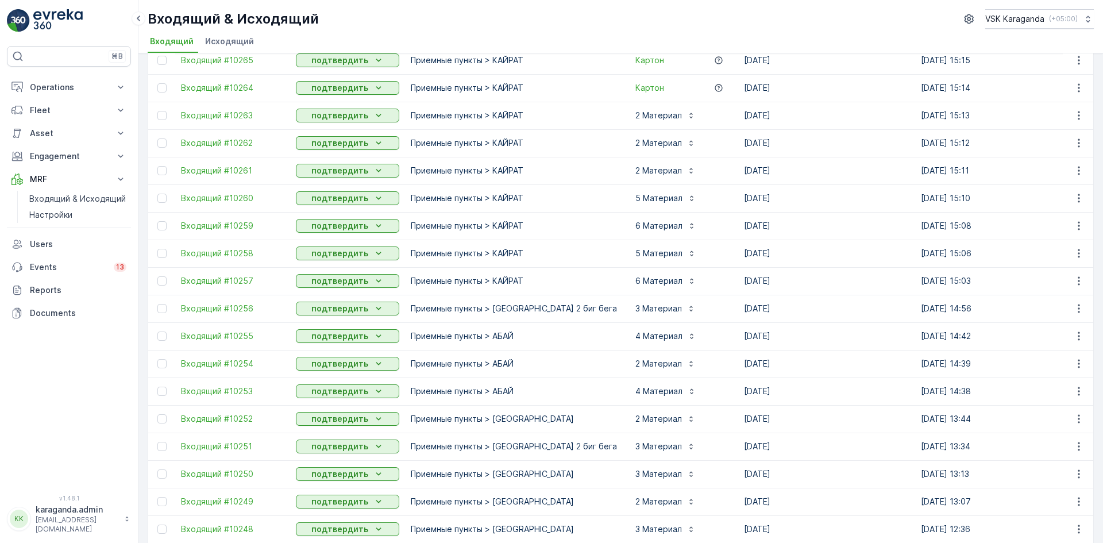
scroll to position [1028, 0]
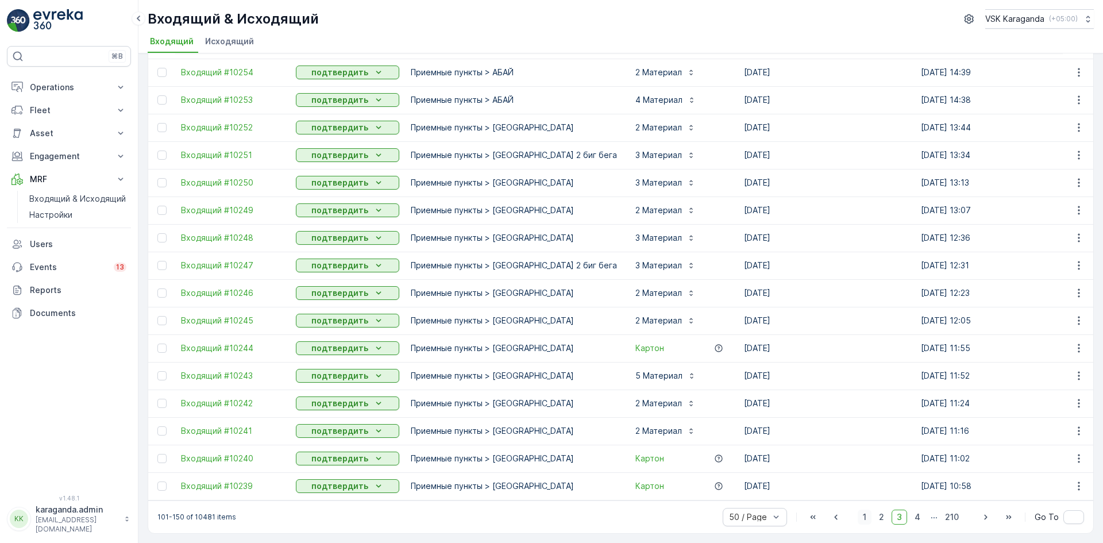
drag, startPoint x: 869, startPoint y: 515, endPoint x: 860, endPoint y: 520, distance: 10.8
click at [868, 515] on span "1" at bounding box center [864, 516] width 14 height 15
